Goal: Information Seeking & Learning: Learn about a topic

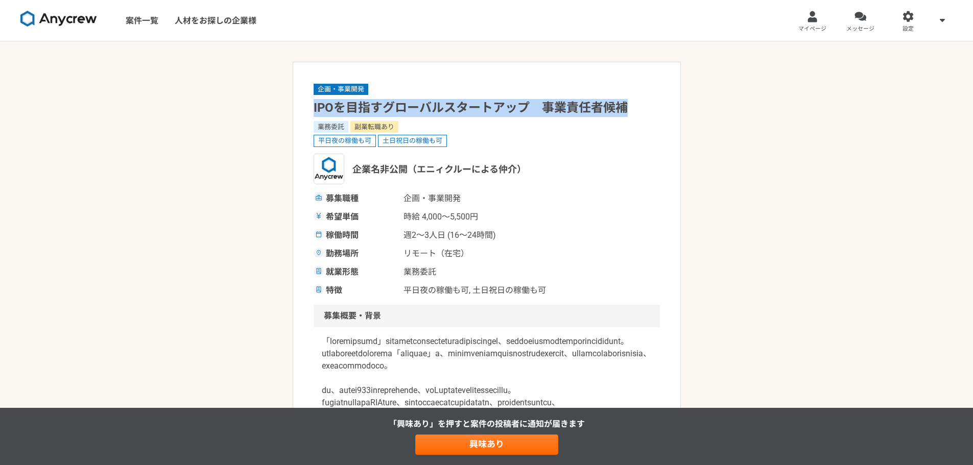
drag, startPoint x: 312, startPoint y: 109, endPoint x: 627, endPoint y: 113, distance: 315.1
copy h1 "IPOを目指すグローバルスタートアップ　事業責任者候補"
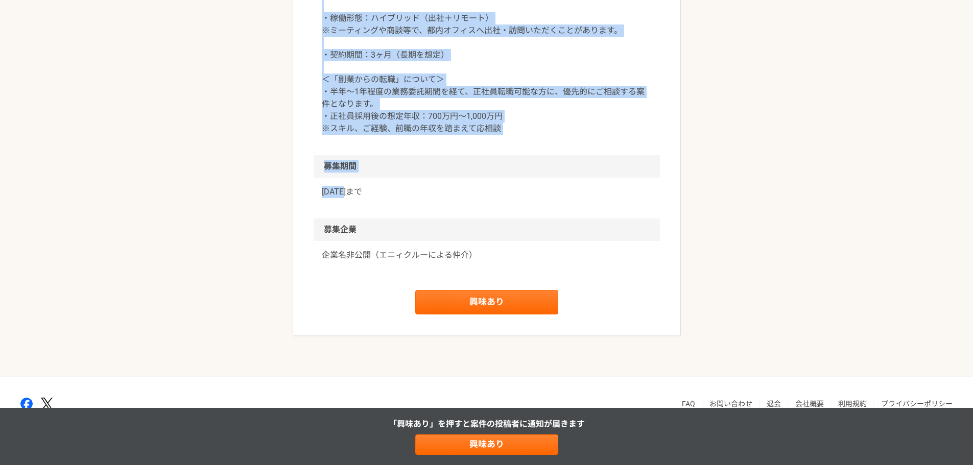
scroll to position [1449, 0]
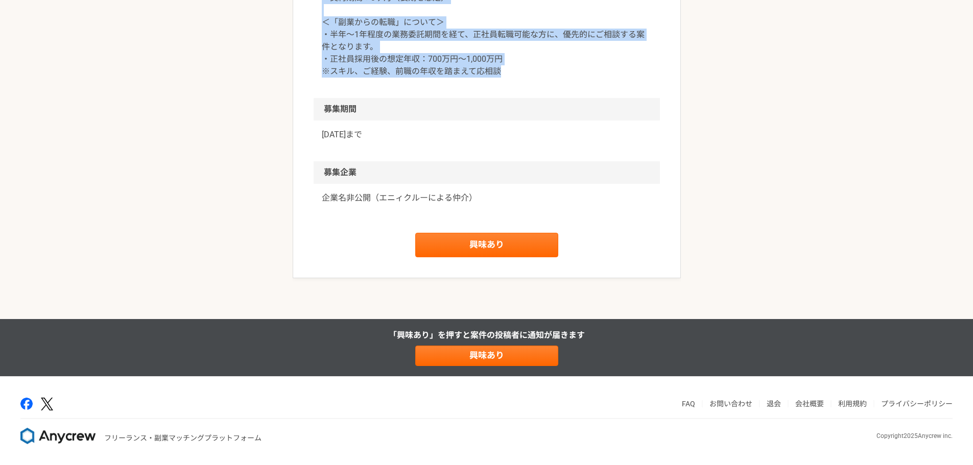
drag, startPoint x: 311, startPoint y: 103, endPoint x: 509, endPoint y: 140, distance: 201.5
copy article "IPOを目指すグローバルスタートアップ　事業責任者候補 業務委託 副業転職あり 平日夜の稼働も可 土日祝日の稼働も可 企業名非公開（エニィクルーによる仲介） …"
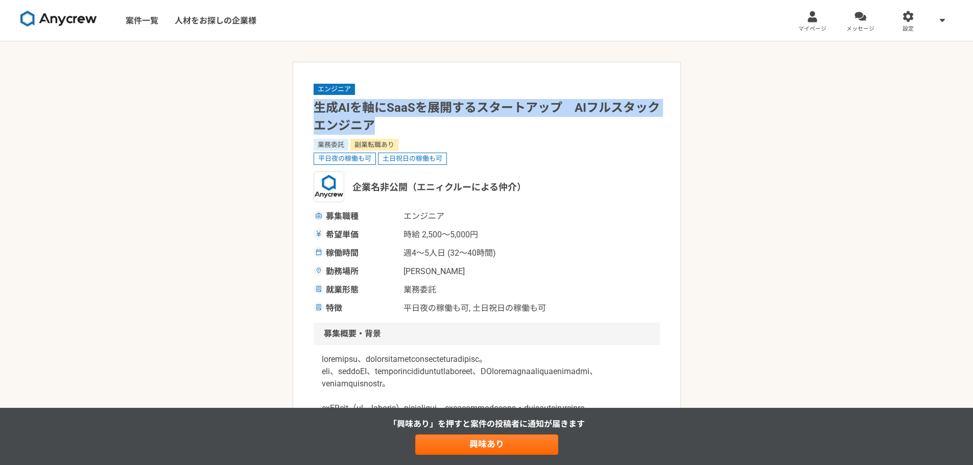
drag, startPoint x: 377, startPoint y: 122, endPoint x: 311, endPoint y: 108, distance: 67.4
copy h1 "生成AIを軸にSaaSを展開するスタートアップ　AIフルスタックエンジニア"
drag, startPoint x: 286, startPoint y: 106, endPoint x: 318, endPoint y: 104, distance: 31.7
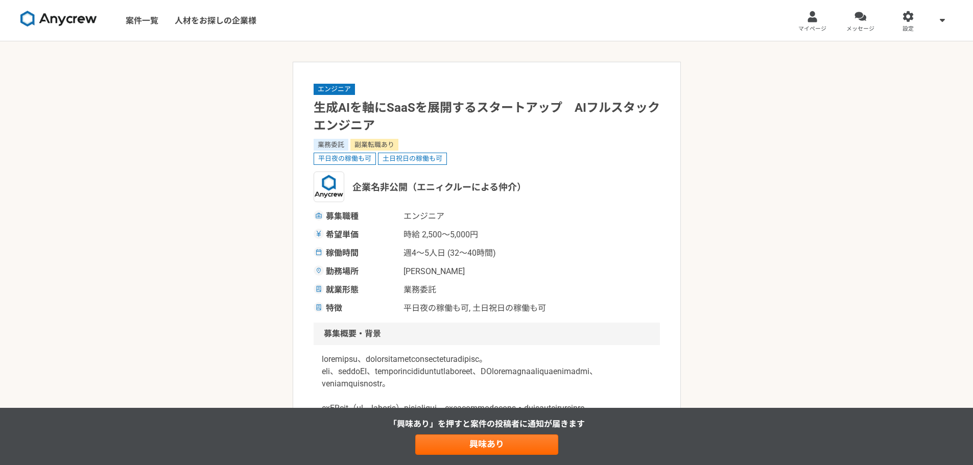
drag, startPoint x: 572, startPoint y: 183, endPoint x: 671, endPoint y: 74, distance: 147.1
click at [574, 183] on div "企業名非公開（エニィクルーによる仲介）" at bounding box center [487, 187] width 346 height 31
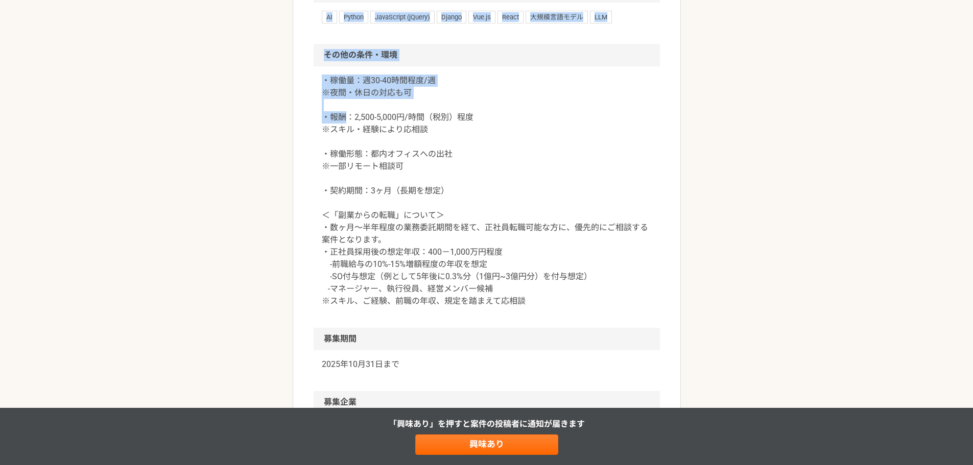
scroll to position [1428, 0]
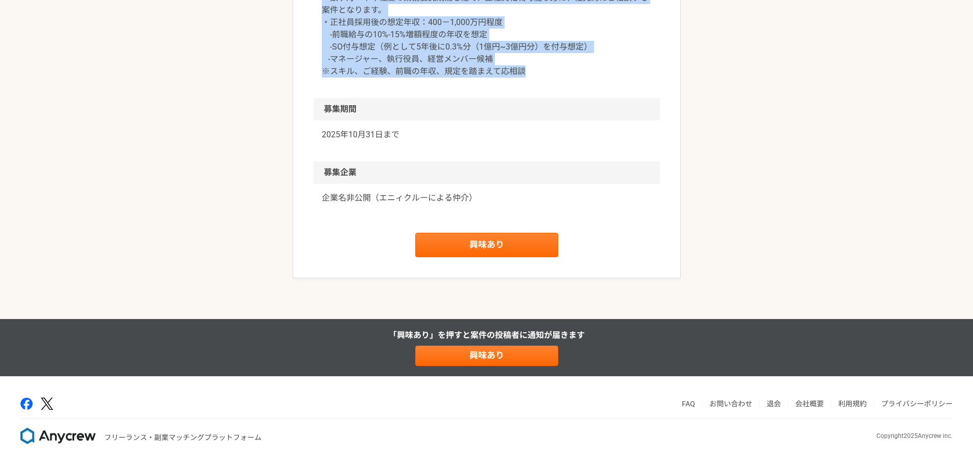
drag, startPoint x: 315, startPoint y: 108, endPoint x: 516, endPoint y: 136, distance: 203.7
copy article "生成AIを軸にSaaSを展開するスタートアップ　AIフルスタックエンジニア 業務委託 副業転職あり 平日夜の稼働も可 土日祝日の稼働も可 企業名非公開（エニィ…"
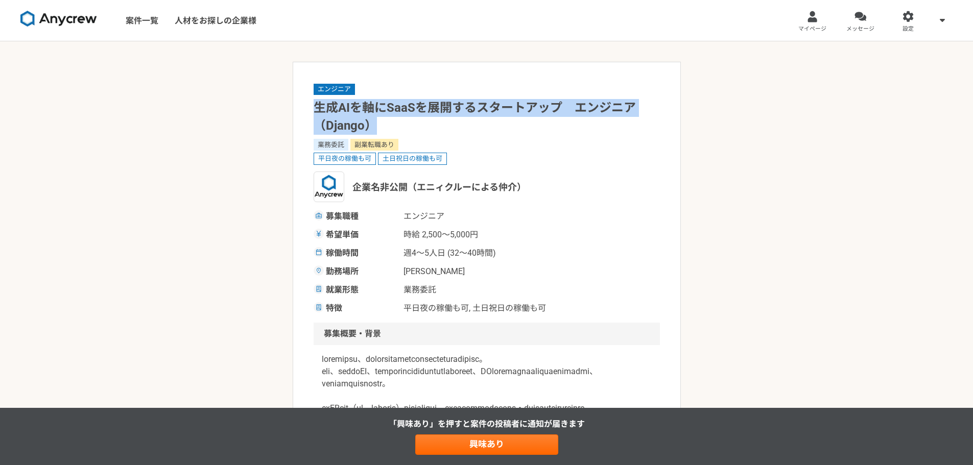
drag, startPoint x: 374, startPoint y: 125, endPoint x: 318, endPoint y: 106, distance: 59.1
click at [318, 106] on h1 "生成AIを軸にSaaSを展開するスタートアップ　エンジニア（Django）" at bounding box center [487, 117] width 346 height 36
copy h1 "生成AIを軸にSaaSを展開するスタートアップ　エンジニア（Django）"
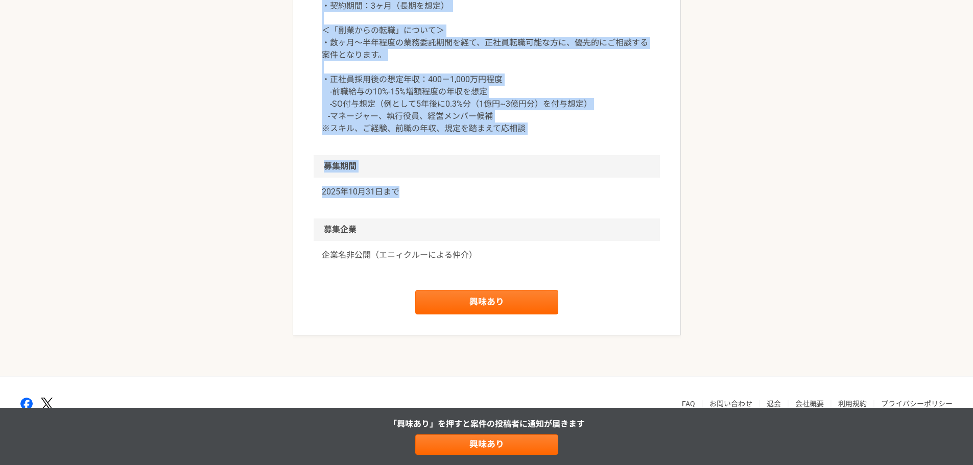
scroll to position [1478, 0]
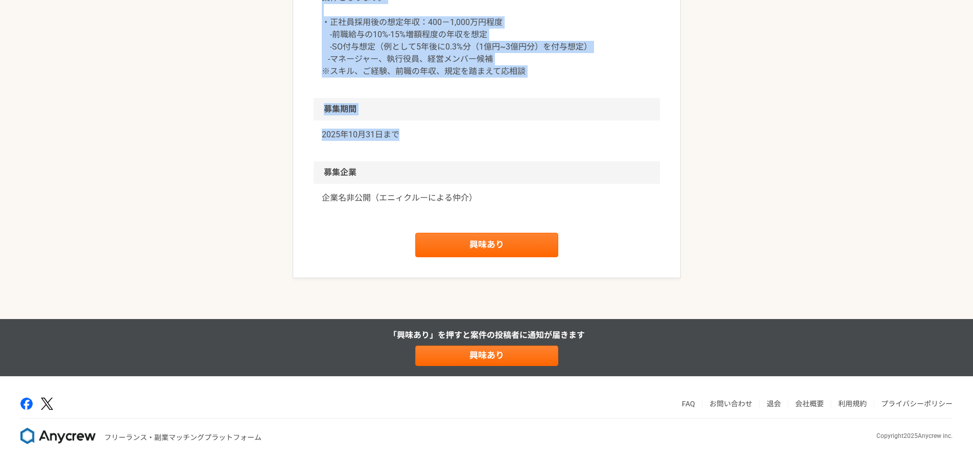
drag, startPoint x: 330, startPoint y: 123, endPoint x: 399, endPoint y: 193, distance: 97.5
copy article "生成AIを軸にSaaSを展開するスタートアップ　エンジニア（Django） 業務委託 副業転職あり 平日夜の稼働も可 土日祝日の稼働も可 企業名非公開（エニィ…"
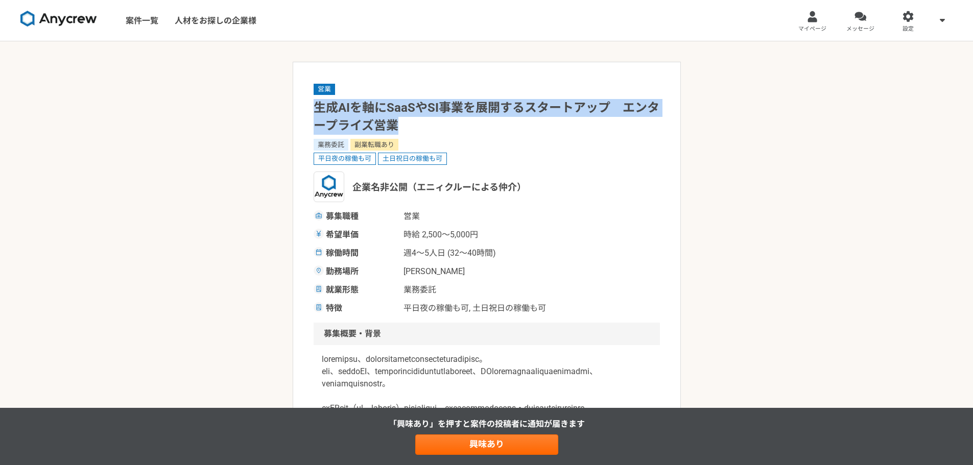
drag, startPoint x: 400, startPoint y: 131, endPoint x: 312, endPoint y: 107, distance: 91.6
copy h1 "生成AIを軸にSaaSやSI事業を展開するスタートアップ　エンタープライズ営業"
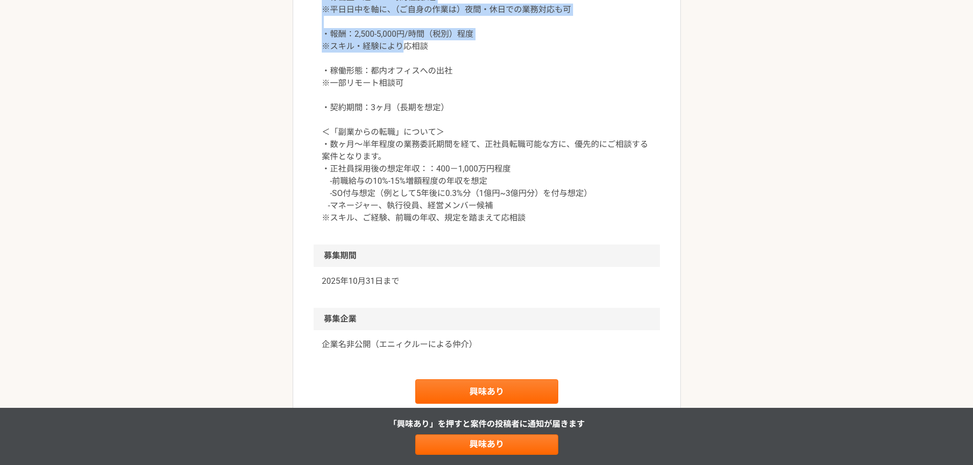
scroll to position [1277, 0]
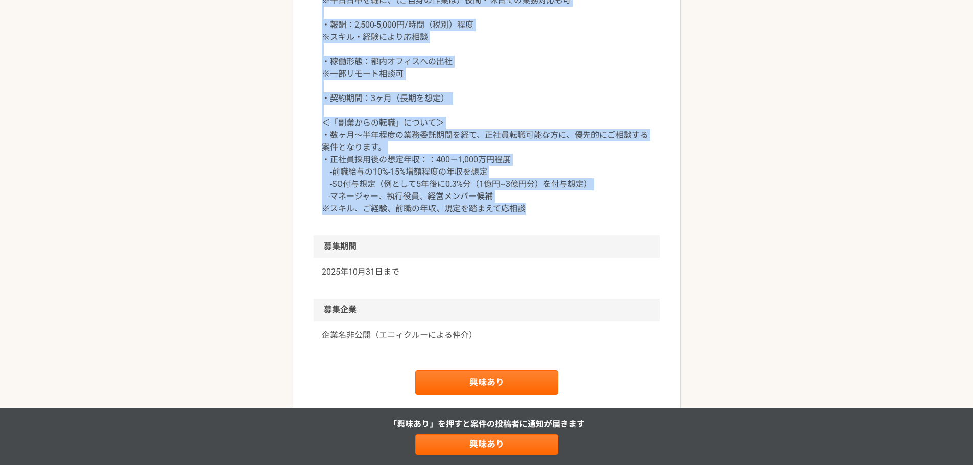
drag, startPoint x: 314, startPoint y: 106, endPoint x: 530, endPoint y: 296, distance: 287.7
copy article "loREmipSumDoLOrsitametconsec　adipiscing elit seddoe temporin utlaboree dolore（m…"
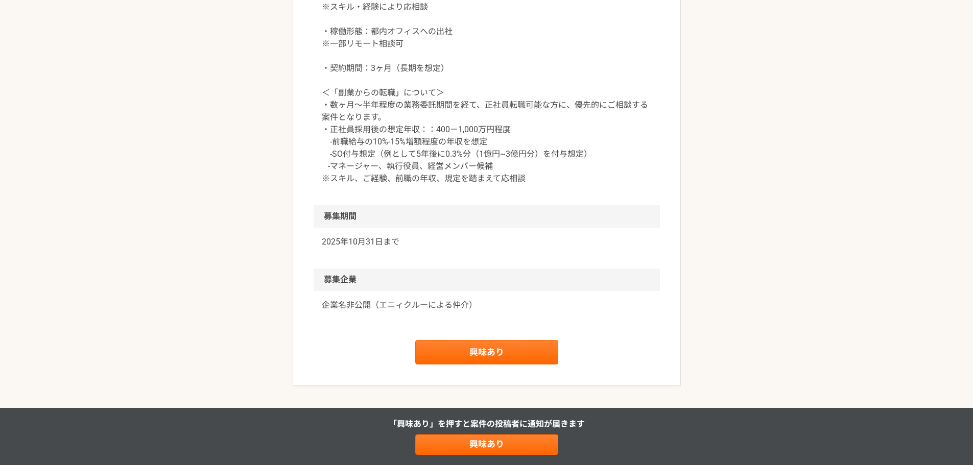
scroll to position [1328, 0]
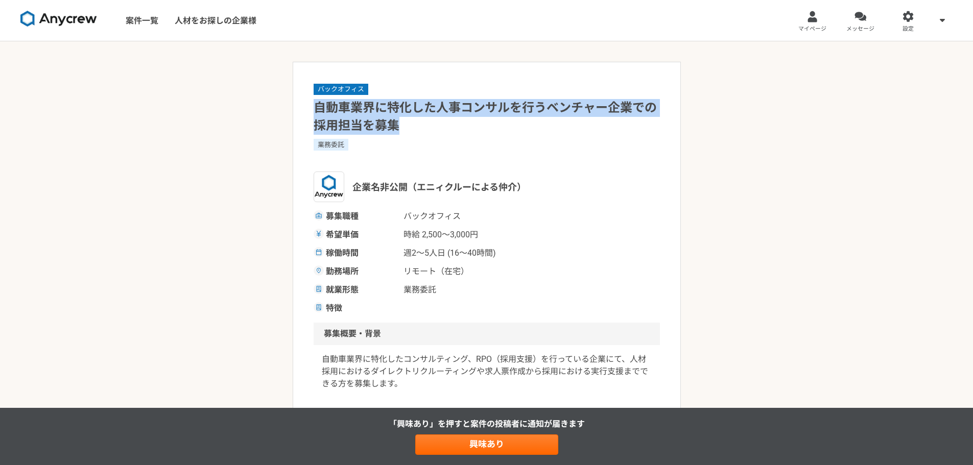
drag, startPoint x: 369, startPoint y: 121, endPoint x: 315, endPoint y: 106, distance: 55.5
click at [315, 106] on h1 "自動車業界に特化した人事コンサルを行うベンチャー企業での採用担当を募集" at bounding box center [487, 117] width 346 height 36
copy h1 "自動車業界に特化した人事コンサルを行うベンチャー企業での採用担当を募集"
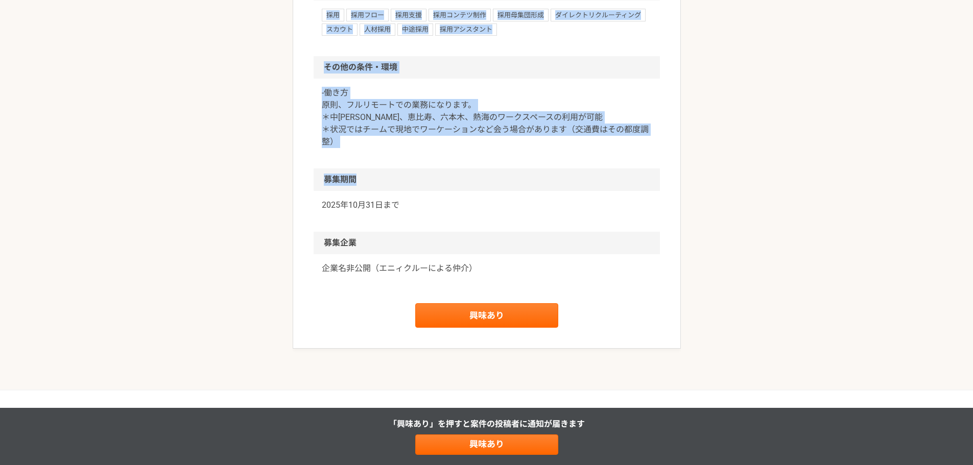
scroll to position [805, 0]
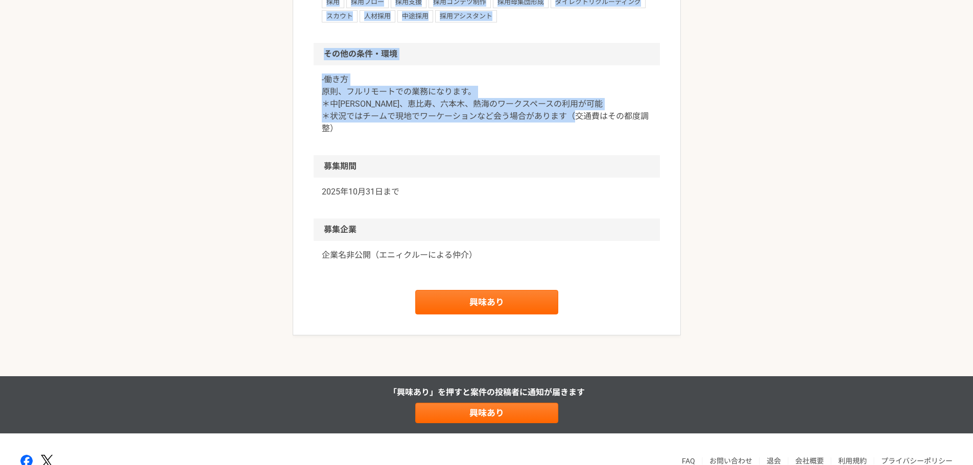
drag, startPoint x: 316, startPoint y: 106, endPoint x: 568, endPoint y: 128, distance: 253.3
copy article "loremipsumdolorsitametconsecteturad elit seddoe（temporincid） utla etdolor magn …"
